Goal: Information Seeking & Learning: Understand process/instructions

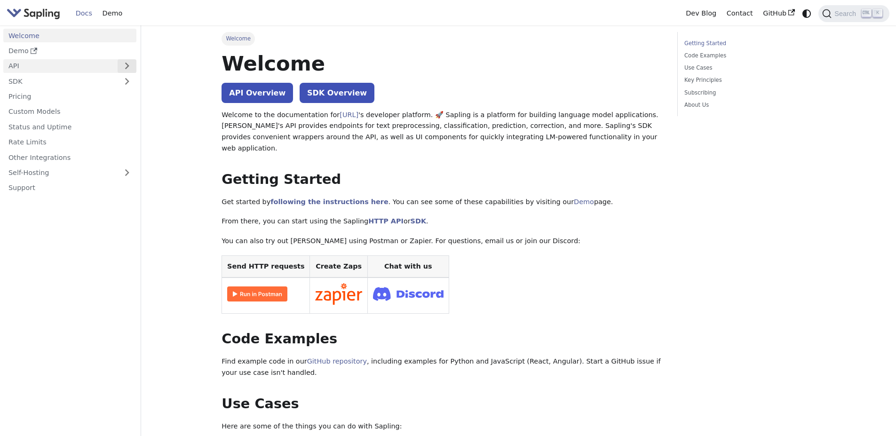
click at [127, 66] on button "Expand sidebar category 'API'" at bounding box center [127, 66] width 19 height 14
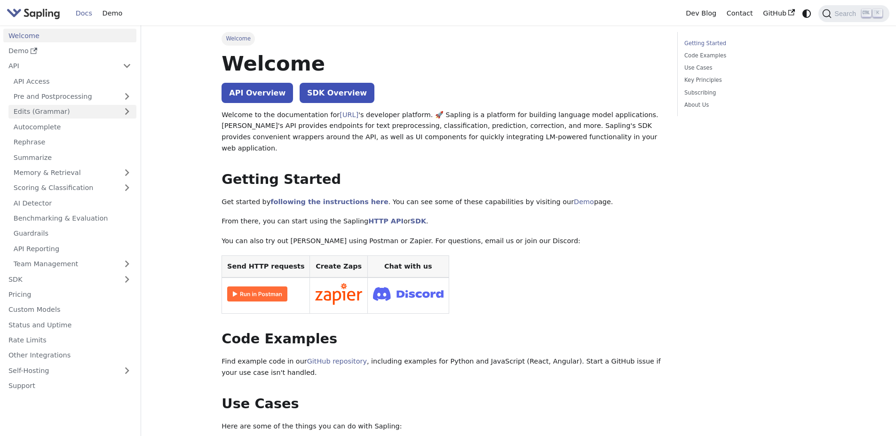
click at [59, 112] on link "Edits (Grammar)" at bounding box center [72, 112] width 128 height 14
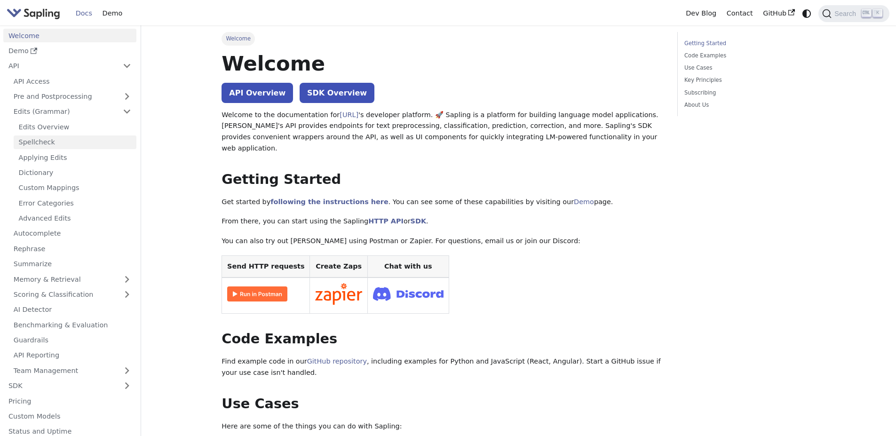
click at [40, 143] on link "Spellcheck" at bounding box center [75, 142] width 123 height 14
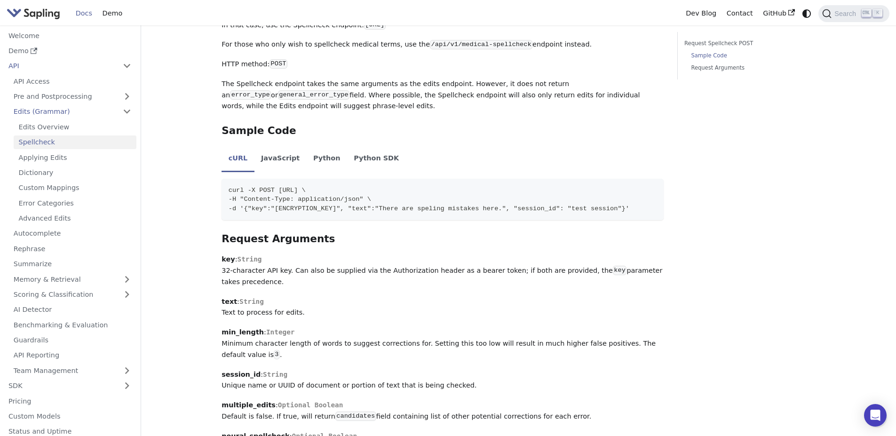
scroll to position [366, 0]
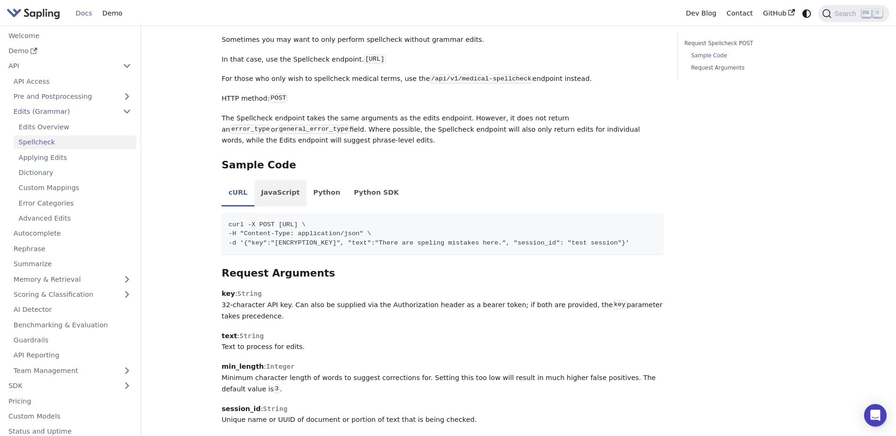
click at [274, 197] on li "JavaScript" at bounding box center [281, 193] width 52 height 26
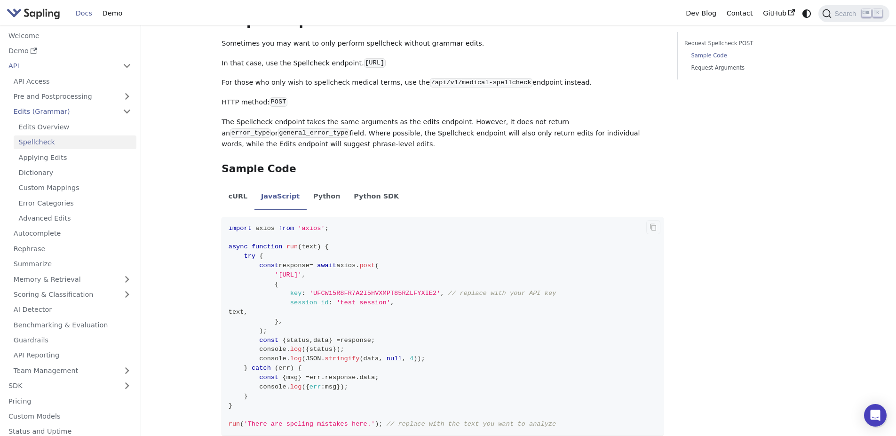
scroll to position [319, 0]
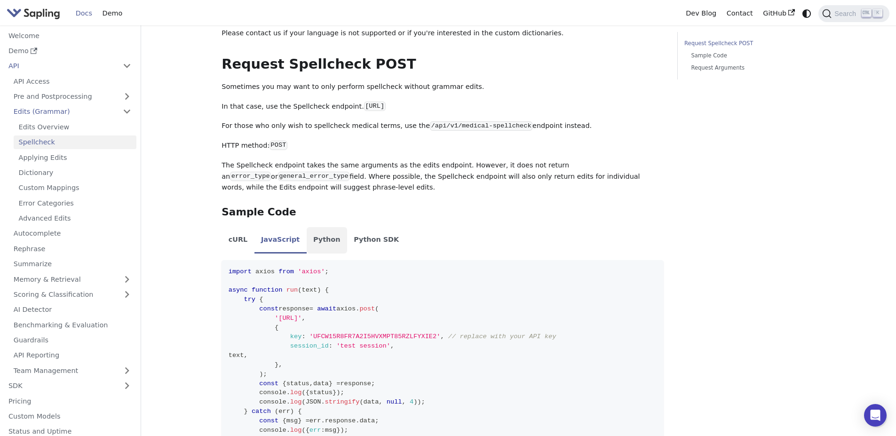
click at [321, 242] on li "Python" at bounding box center [327, 240] width 40 height 26
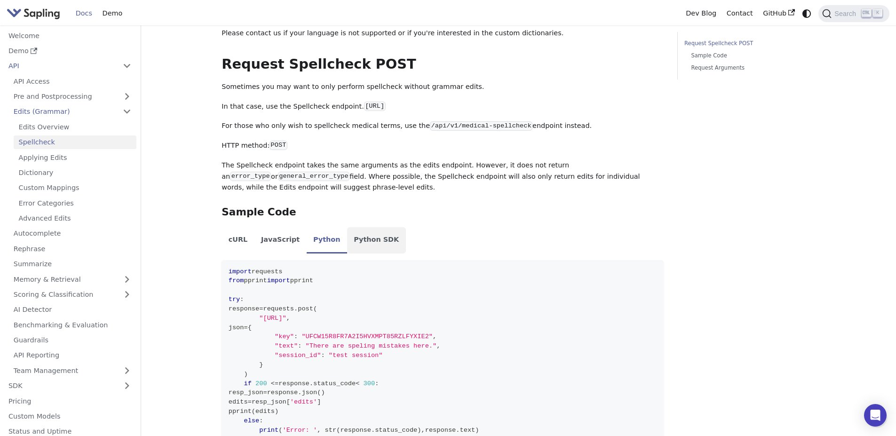
click at [354, 243] on li "Python SDK" at bounding box center [376, 240] width 59 height 26
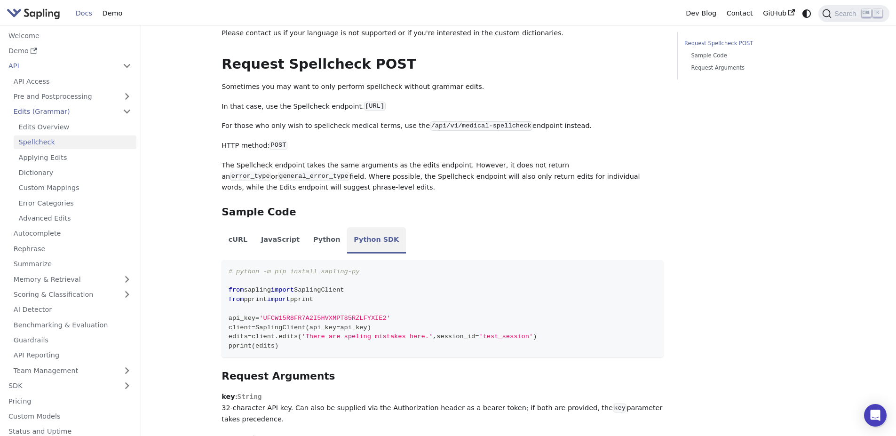
click at [354, 243] on li "Python SDK" at bounding box center [376, 240] width 59 height 26
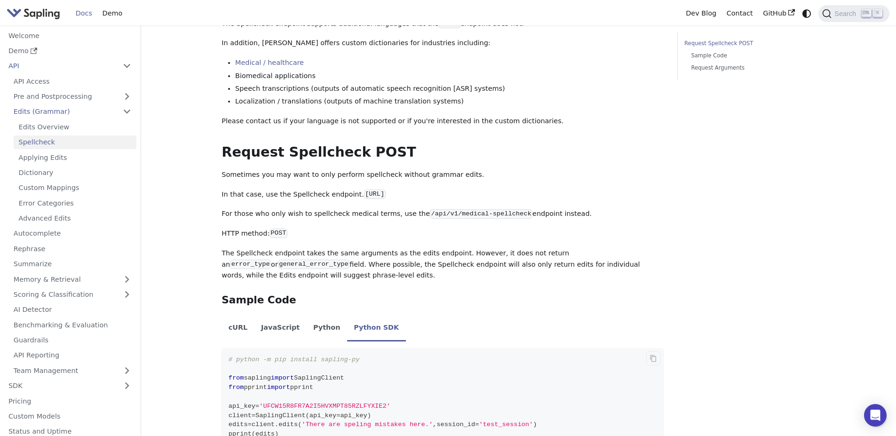
scroll to position [225, 0]
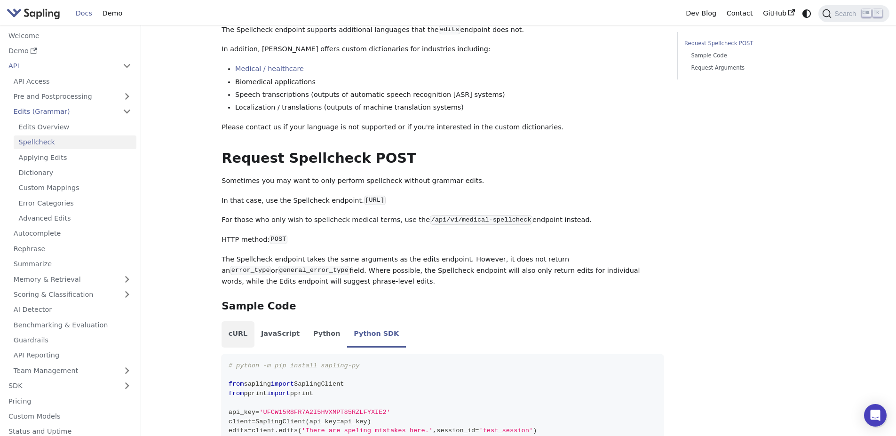
click at [236, 336] on li "cURL" at bounding box center [238, 334] width 32 height 26
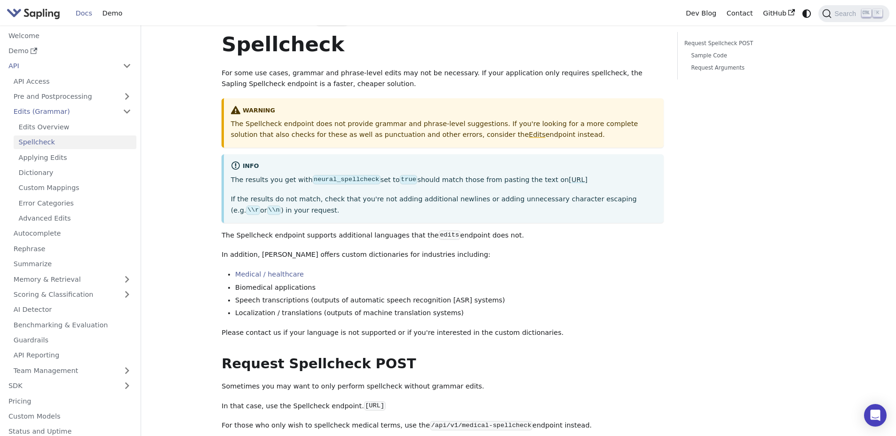
scroll to position [0, 0]
